Goal: Find specific page/section: Find specific page/section

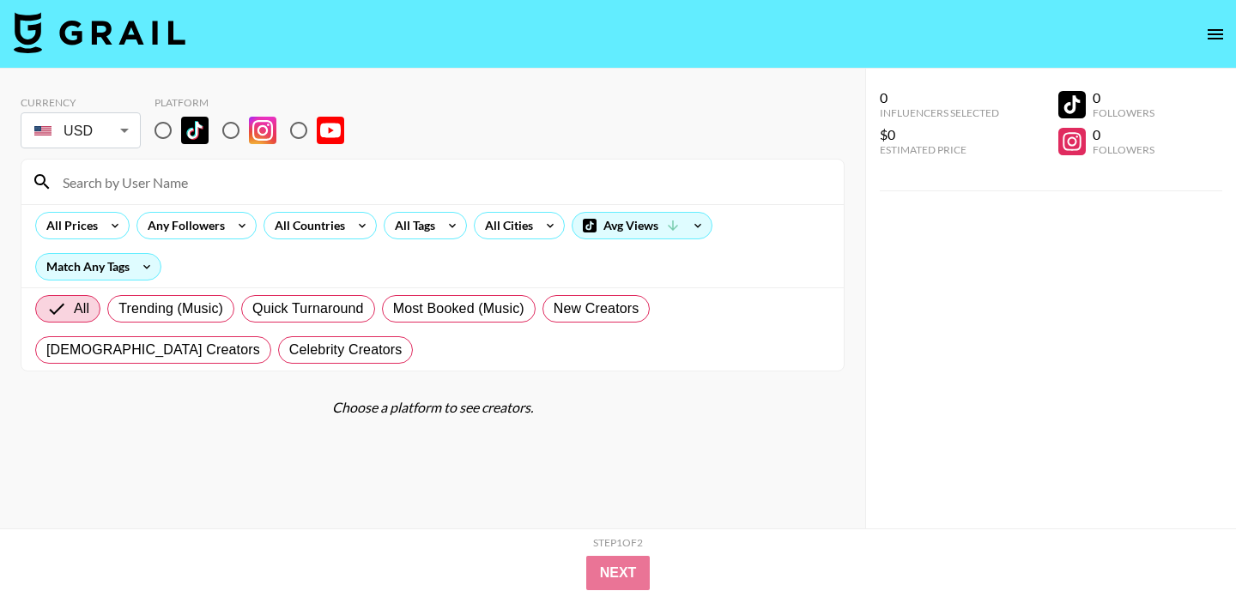
click at [160, 129] on input "radio" at bounding box center [163, 130] width 36 height 36
radio input "true"
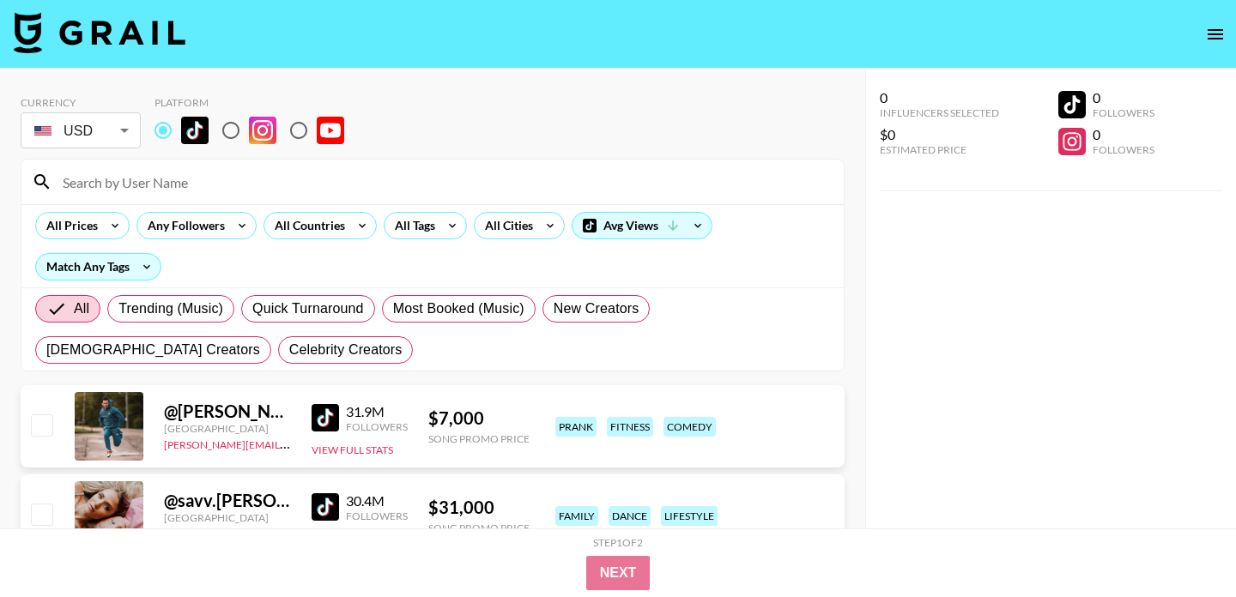
click at [213, 192] on input at bounding box center [442, 181] width 781 height 27
paste input "_b.enet"
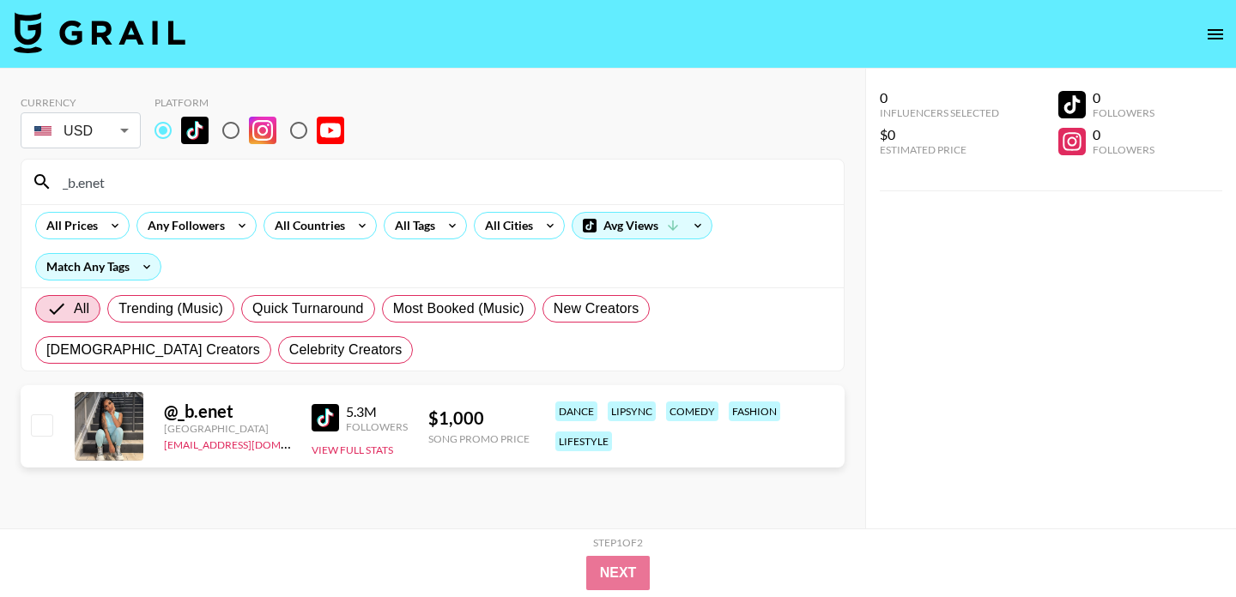
drag, startPoint x: 180, startPoint y: 180, endPoint x: 32, endPoint y: 175, distance: 148.6
click at [32, 175] on div "_b.enet" at bounding box center [432, 182] width 822 height 45
paste input "ashcashcc"
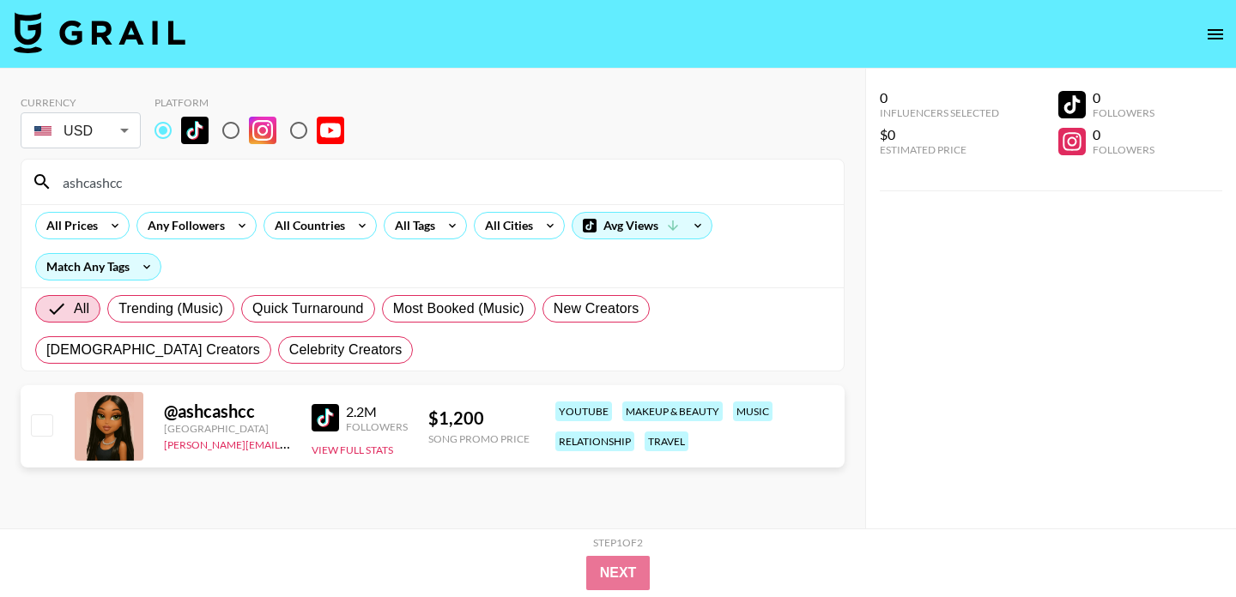
drag, startPoint x: 153, startPoint y: 183, endPoint x: 23, endPoint y: 183, distance: 129.6
click at [23, 183] on div "ashcashcc" at bounding box center [432, 182] width 822 height 45
paste input "mb.[PERSON_NAME]"
type input "amb.[PERSON_NAME]"
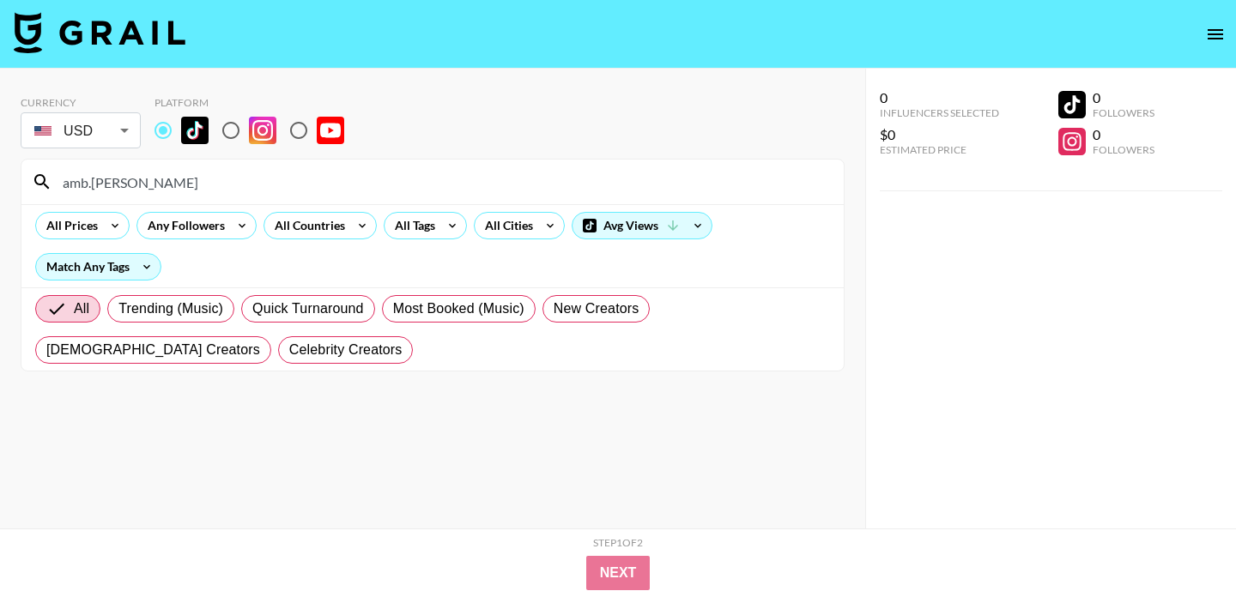
drag, startPoint x: 133, startPoint y: 186, endPoint x: 56, endPoint y: 194, distance: 77.6
click at [56, 185] on input "amb.[PERSON_NAME]" at bounding box center [442, 181] width 781 height 27
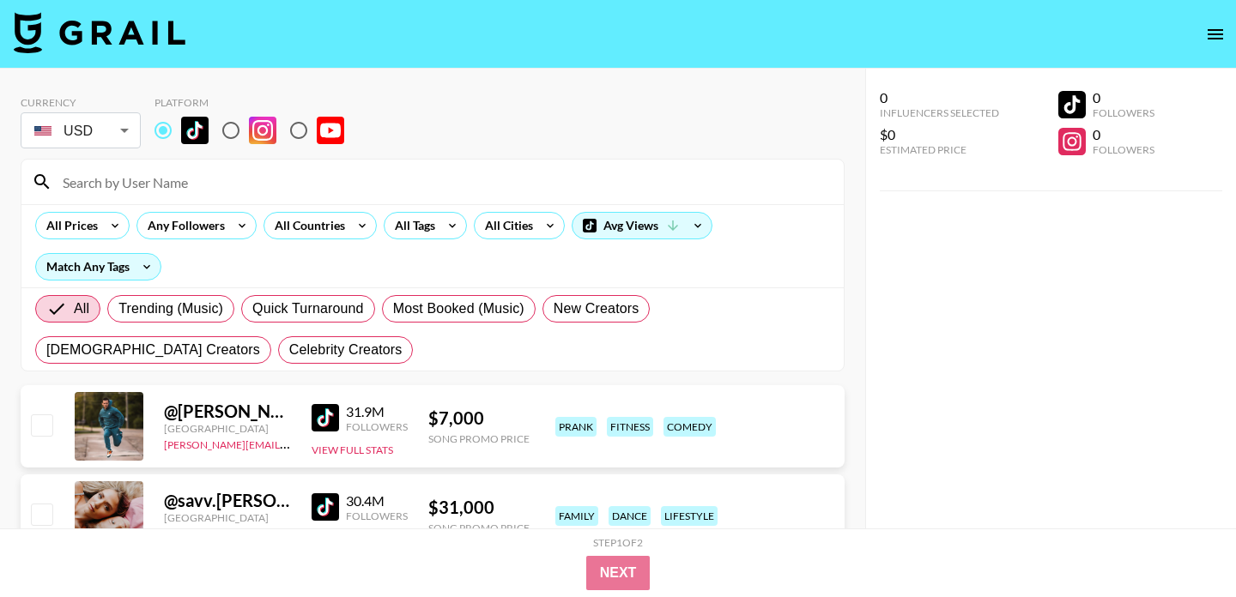
click at [215, 182] on input at bounding box center [442, 181] width 781 height 27
paste input "jordanherseyyy"
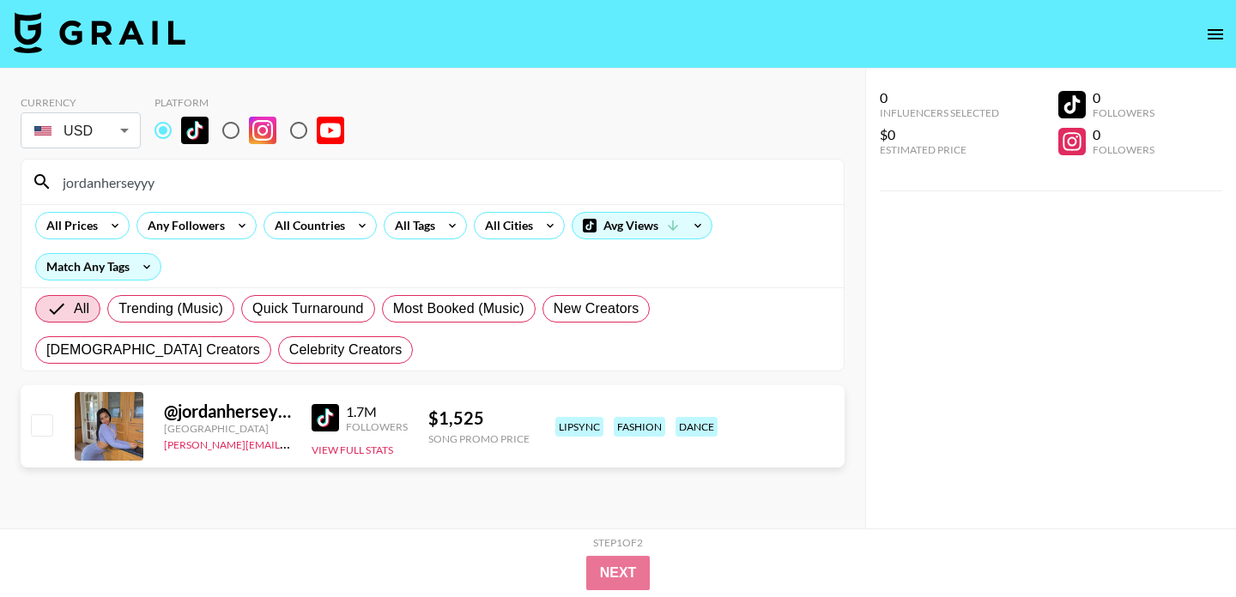
click at [323, 414] on img at bounding box center [325, 417] width 27 height 27
drag, startPoint x: 190, startPoint y: 182, endPoint x: 0, endPoint y: 172, distance: 189.9
click at [0, 172] on div "Currency USD USD ​ Platform jordanherseyyy All Prices Any Followers All Countri…" at bounding box center [432, 333] width 865 height 529
paste input "selenaaryanaa"
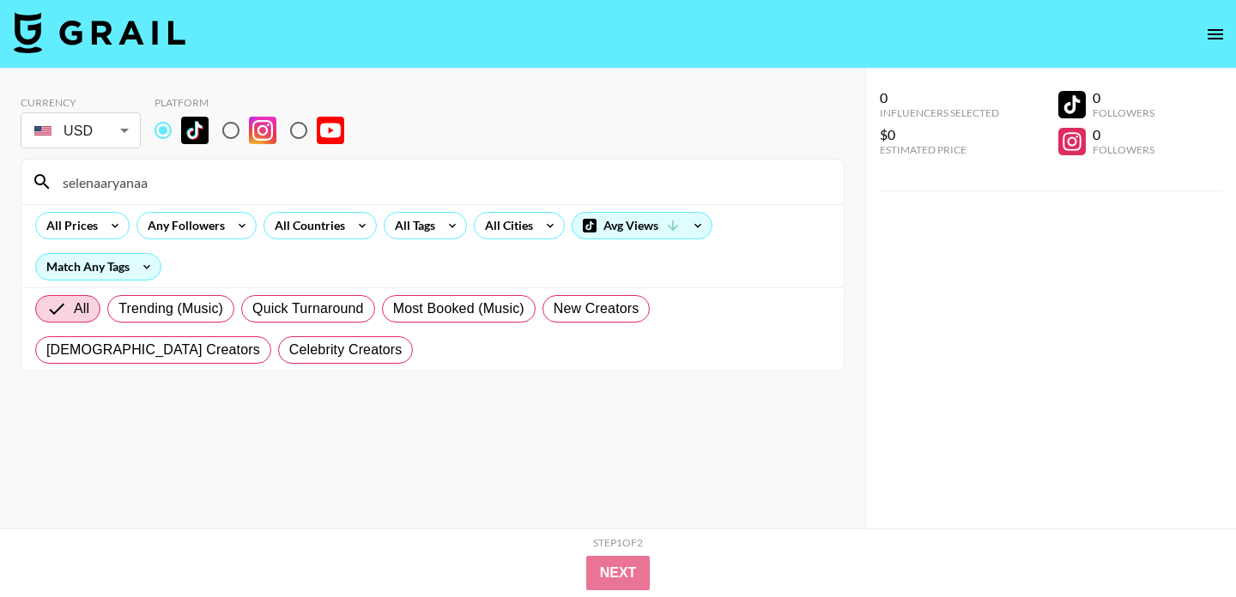
drag, startPoint x: 158, startPoint y: 188, endPoint x: 1, endPoint y: 185, distance: 157.1
click at [1, 185] on div "Currency USD USD ​ Platform selenaaryanaa All Prices Any Followers All Countrie…" at bounding box center [432, 333] width 865 height 529
paste input "rosaelizabeeeth"
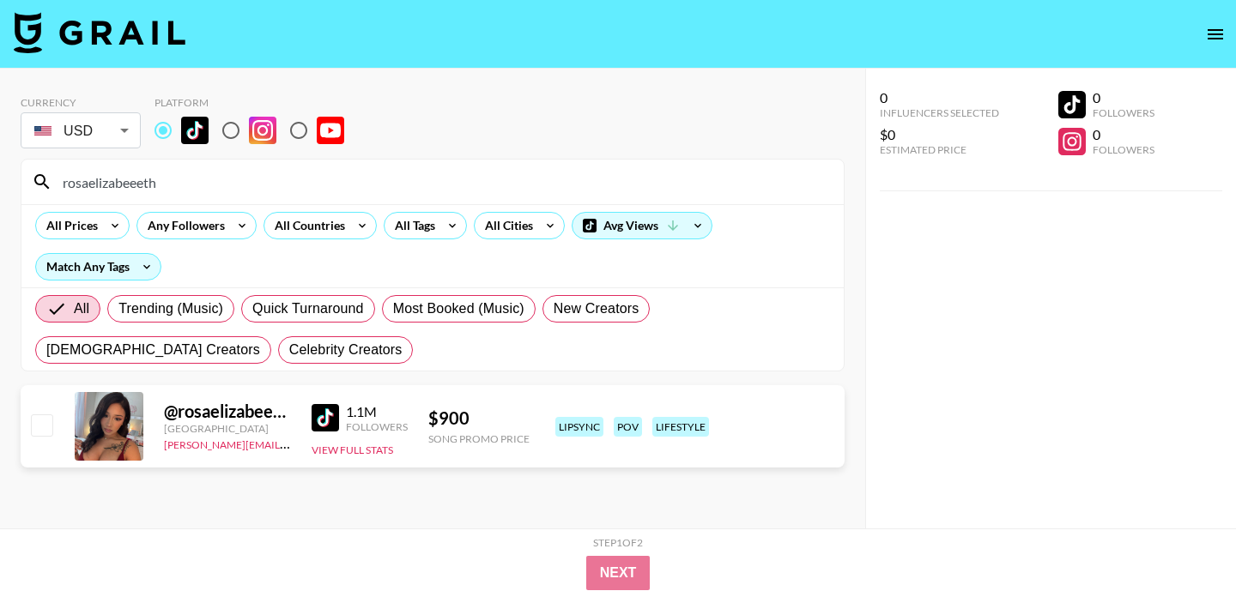
type input "rosaelizabeeeth"
